Goal: Check status: Check status

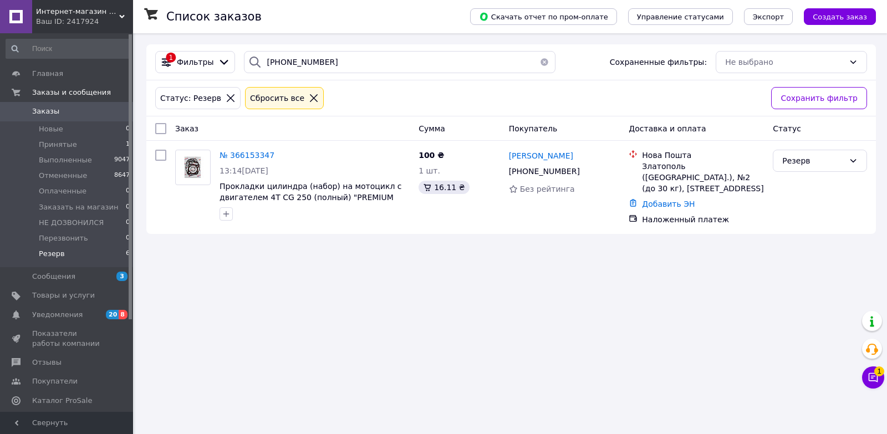
click at [121, 15] on icon at bounding box center [122, 17] width 6 height 6
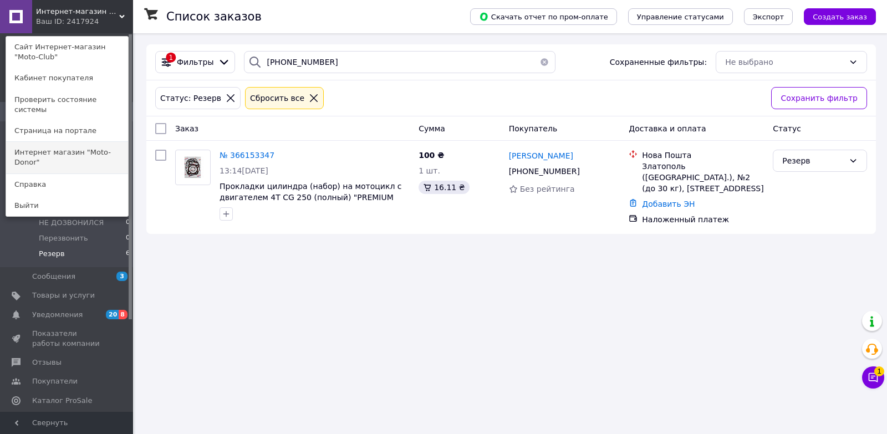
click at [111, 142] on link "Интернет магазин "Moto-Donor"" at bounding box center [67, 157] width 122 height 31
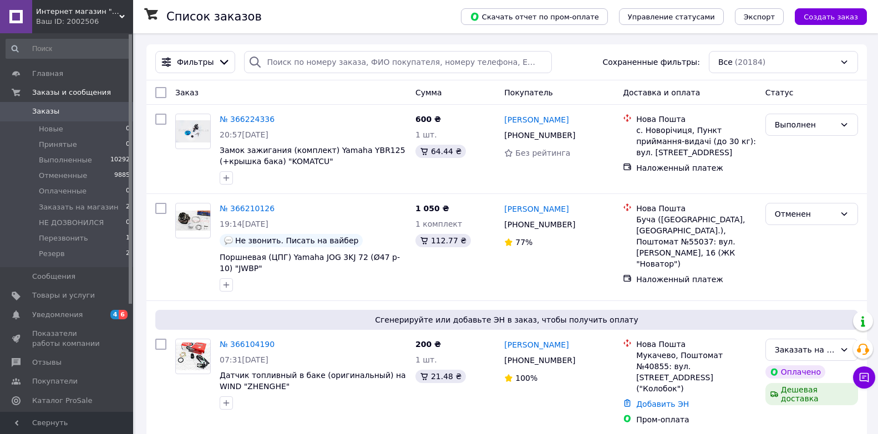
click at [116, 16] on span "Интернет магазин "Moto-Donor"" at bounding box center [77, 12] width 83 height 10
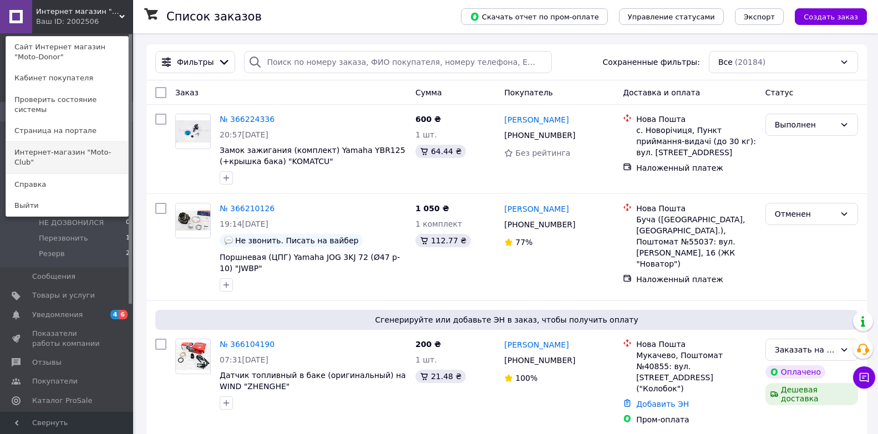
click at [68, 143] on link "Интернет-магазин "Moto-Club"" at bounding box center [67, 157] width 122 height 31
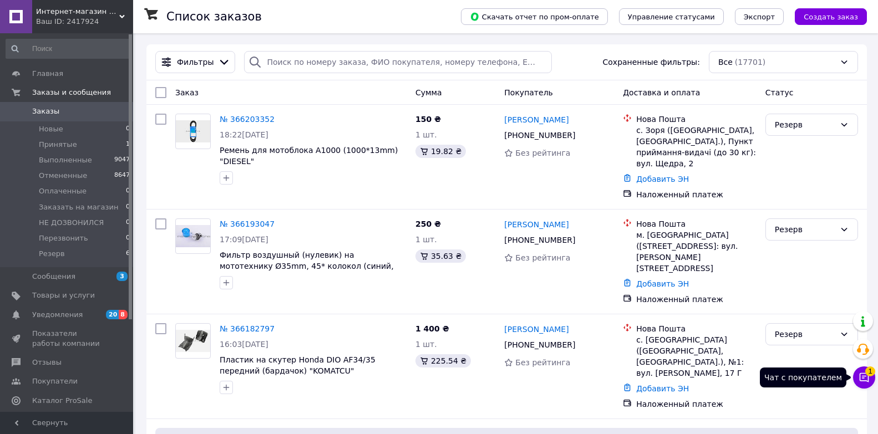
click at [860, 373] on icon at bounding box center [864, 377] width 11 height 11
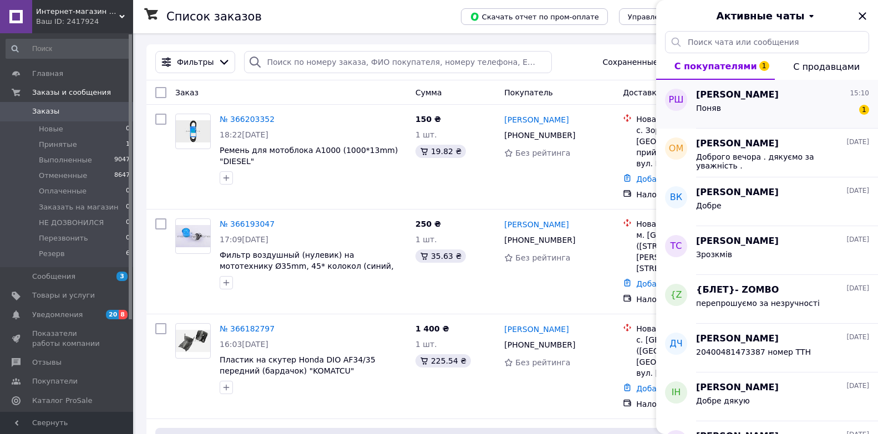
click at [757, 109] on div "Поняв 1" at bounding box center [782, 111] width 173 height 18
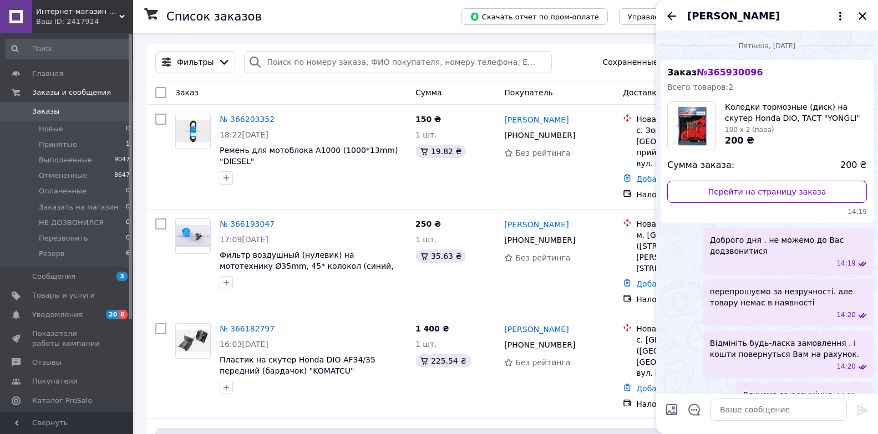
scroll to position [95, 0]
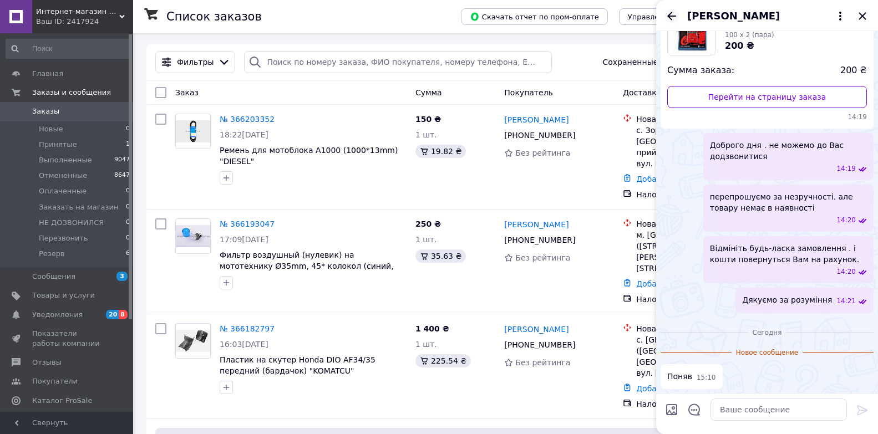
click at [667, 15] on icon "Назад" at bounding box center [671, 15] width 13 height 13
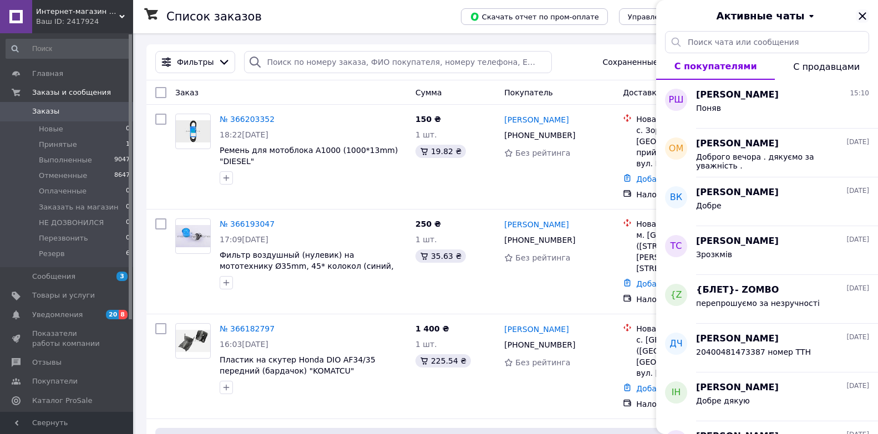
click at [862, 13] on icon "Закрыть" at bounding box center [862, 15] width 13 height 13
